Goal: Navigation & Orientation: Find specific page/section

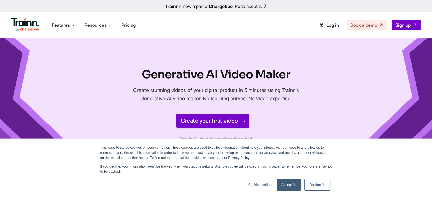
drag, startPoint x: 0, startPoint y: 0, endPoint x: 217, endPoint y: 119, distance: 247.1
click at [217, 119] on link "Create your first video" at bounding box center [212, 121] width 73 height 14
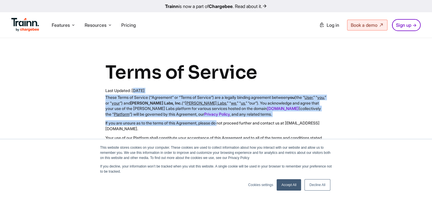
drag, startPoint x: 100, startPoint y: 89, endPoint x: 221, endPoint y: 119, distance: 124.1
click at [221, 119] on div "Terms of Service Last Updated: [DATE] These Terms of Service (“Agreement” or “T…" at bounding box center [216, 150] width 294 height 179
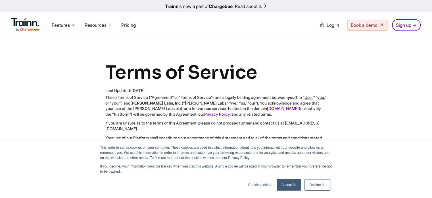
click at [328, 154] on p "This website stores cookies on your computer. These cookies are used to collect…" at bounding box center [216, 152] width 232 height 15
drag, startPoint x: 322, startPoint y: 191, endPoint x: 321, endPoint y: 183, distance: 7.4
click at [321, 183] on div "Accept All Decline All" at bounding box center [303, 184] width 57 height 15
click at [321, 183] on link "Decline All" at bounding box center [318, 184] width 26 height 11
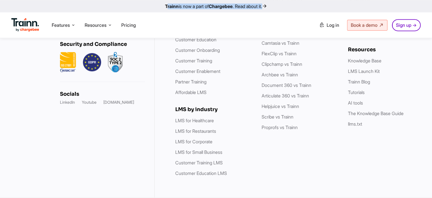
scroll to position [3055, 0]
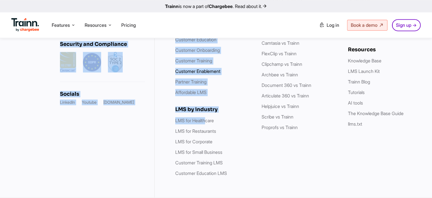
drag, startPoint x: 103, startPoint y: 91, endPoint x: 217, endPoint y: 72, distance: 114.9
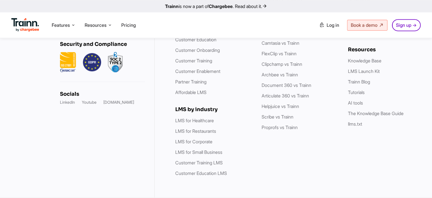
click at [169, 88] on div "Platform Videos Guides Knowledge Hub LMS Platform Solutions Customer Education …" at bounding box center [293, 71] width 277 height 252
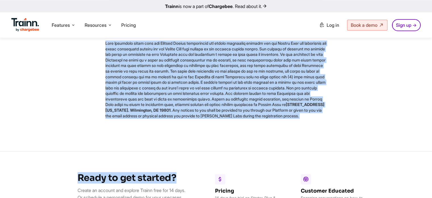
scroll to position [2711, 0]
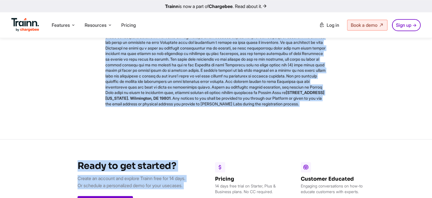
drag, startPoint x: 125, startPoint y: 71, endPoint x: 200, endPoint y: 169, distance: 123.1
copy div "Terms of Service Last Updated: May, 2023 These Terms of Service (“Agreement” or…"
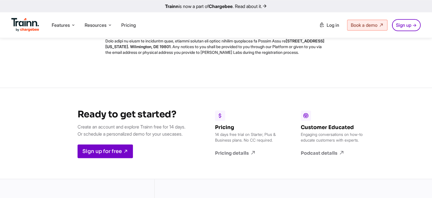
scroll to position [2813, 0]
